Goal: Navigation & Orientation: Understand site structure

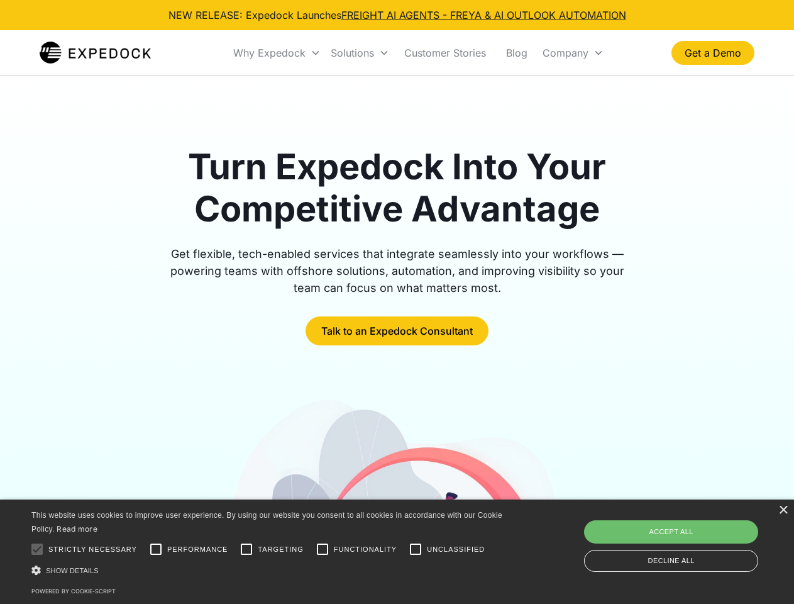
click at [277, 53] on div "Why Expedock" at bounding box center [269, 53] width 72 height 13
click at [360, 53] on div "Solutions" at bounding box center [352, 53] width 43 height 13
click at [573, 53] on div "Company" at bounding box center [566, 53] width 46 height 13
click at [37, 549] on div at bounding box center [37, 548] width 25 height 25
click at [156, 549] on input "Performance" at bounding box center [155, 548] width 25 height 25
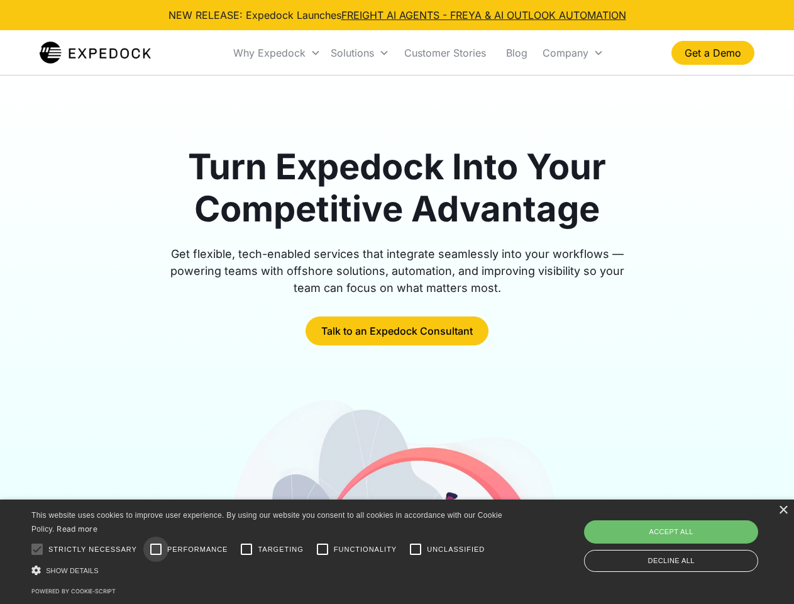
checkbox input "true"
click at [246, 549] on input "Targeting" at bounding box center [246, 548] width 25 height 25
checkbox input "true"
click at [323, 549] on input "Functionality" at bounding box center [322, 548] width 25 height 25
checkbox input "true"
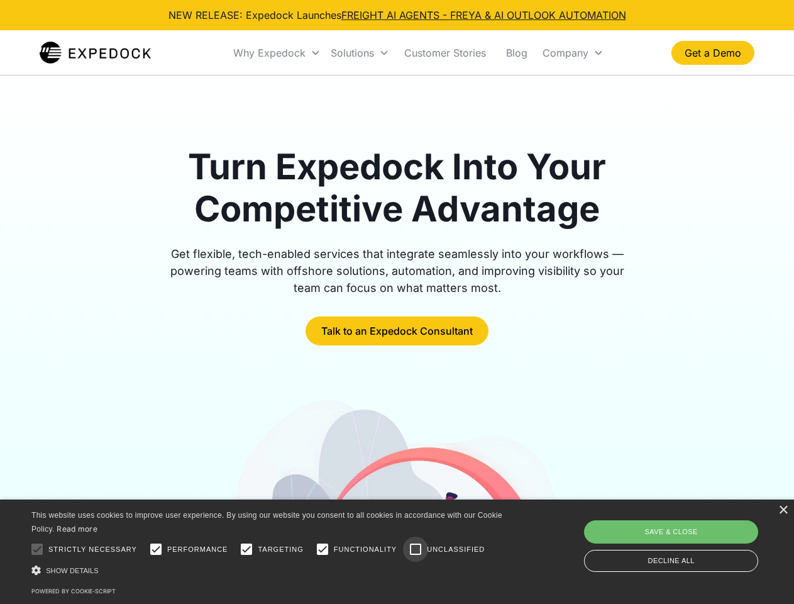
click at [416, 549] on input "Unclassified" at bounding box center [415, 548] width 25 height 25
checkbox input "true"
click at [269, 570] on div "Show details Hide details" at bounding box center [268, 569] width 475 height 13
